Goal: Task Accomplishment & Management: Manage account settings

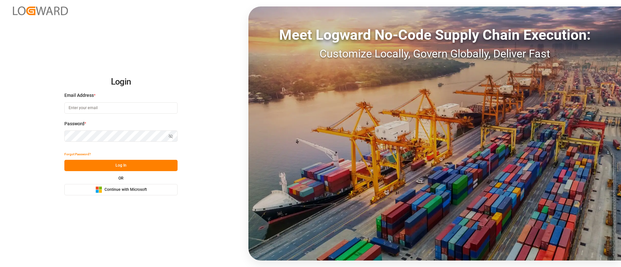
click at [162, 190] on button "Microsoft Logo Continue with Microsoft" at bounding box center [120, 189] width 113 height 11
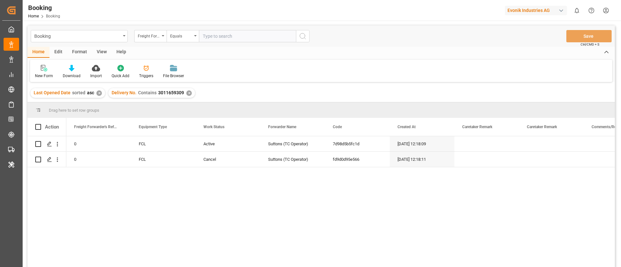
click at [100, 53] on div "View" at bounding box center [102, 52] width 20 height 11
click at [40, 69] on icon at bounding box center [41, 68] width 6 height 6
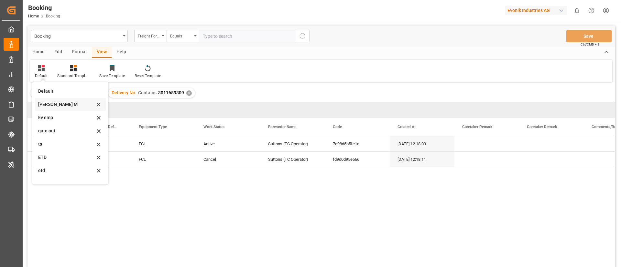
click at [61, 102] on div "Vishmita M" at bounding box center [66, 104] width 57 height 7
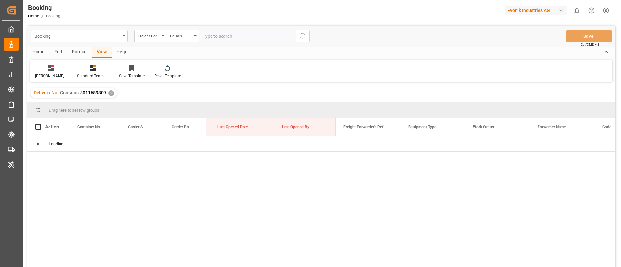
click at [379, 46] on div "Booking Freight Forwarder's Reference No. Equals Save Ctrl/CMD + S" at bounding box center [320, 36] width 587 height 21
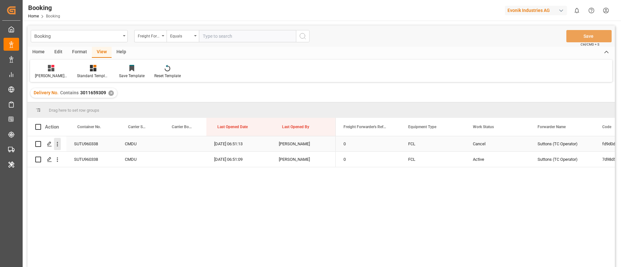
click at [60, 145] on icon "open menu" at bounding box center [57, 144] width 7 height 7
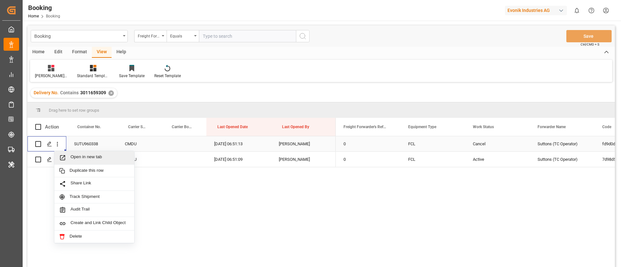
click at [92, 158] on span "Open in new tab" at bounding box center [99, 158] width 59 height 7
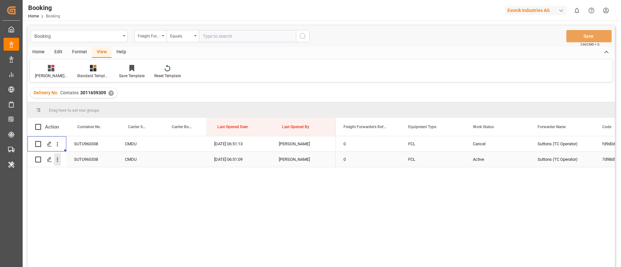
click at [59, 159] on icon "open menu" at bounding box center [57, 159] width 7 height 7
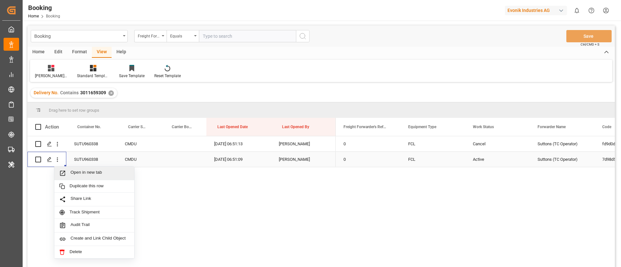
click at [84, 172] on span "Open in new tab" at bounding box center [99, 173] width 59 height 7
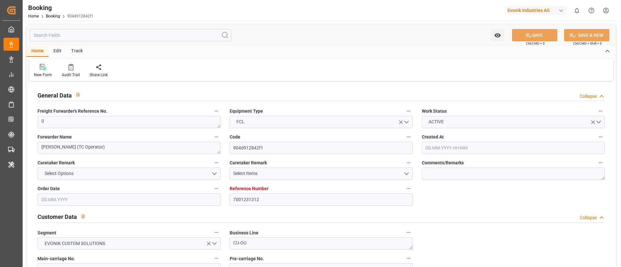
type input "7001231312"
type input "9778791"
type input "Hapag Lloyd"
type input "Hapag Lloyd Aktiengesellschaft"
type input "NLRTM"
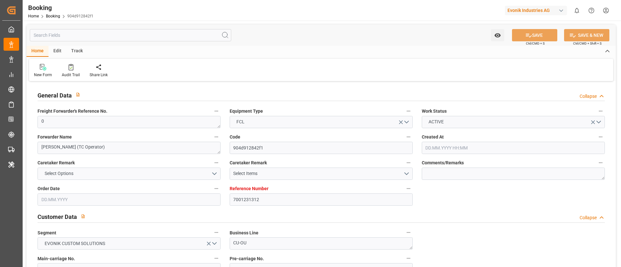
type input "CNSGH"
type input "0"
type input "24.07.2025 09:03"
type input "24.07.2025"
type input "09.10.2025"
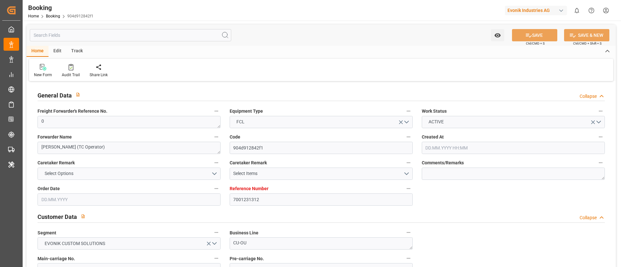
type input "13.08.2025"
type input "10.08.2025 00:00"
type input "07.08.2025 00:00"
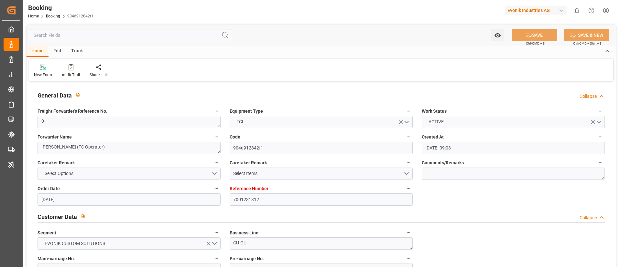
type input "22.09.2025 00:00"
type input "31.07.2025"
type input "11.08.2025 06:01"
click at [73, 69] on div at bounding box center [71, 67] width 18 height 7
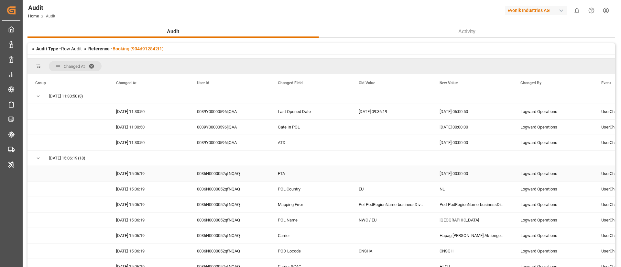
scroll to position [146, 0]
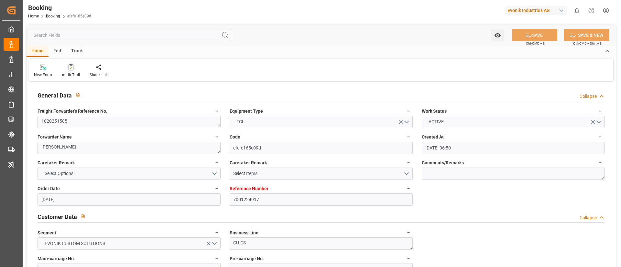
click at [70, 70] on icon at bounding box center [71, 67] width 5 height 6
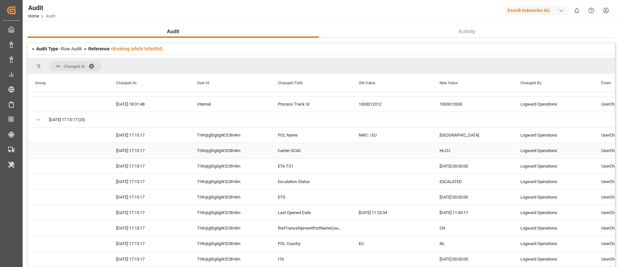
scroll to position [437, 0]
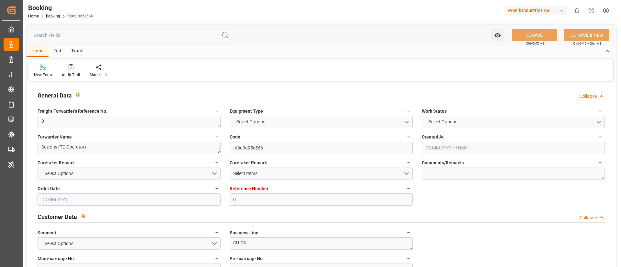
type input "0"
type input "9348443"
type input "CMACGM"
type input "CMA CGM Group"
type input "NLRTM"
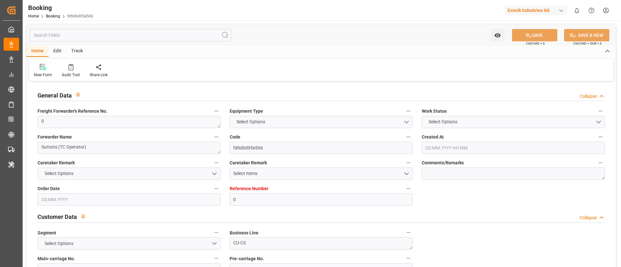
type input "TRGEB"
type input "0"
type input "[DATE] 12:18"
type input "[DATE]"
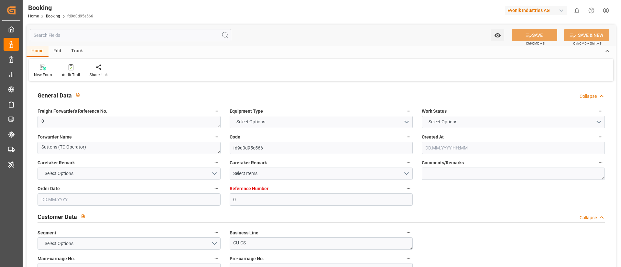
type input "[DATE]"
type input "[DATE] 00:00"
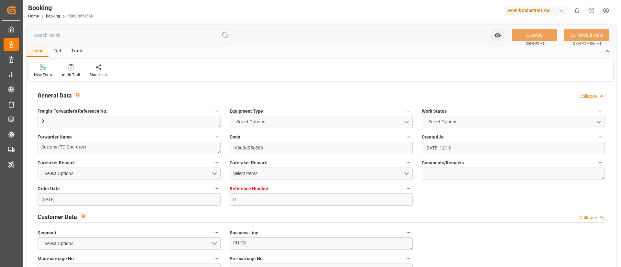
type input "[DATE] 00:00"
type input "[DATE] 06:51"
click at [69, 65] on icon at bounding box center [71, 67] width 5 height 6
click at [70, 67] on icon at bounding box center [71, 67] width 5 height 6
